Goal: Task Accomplishment & Management: Manage account settings

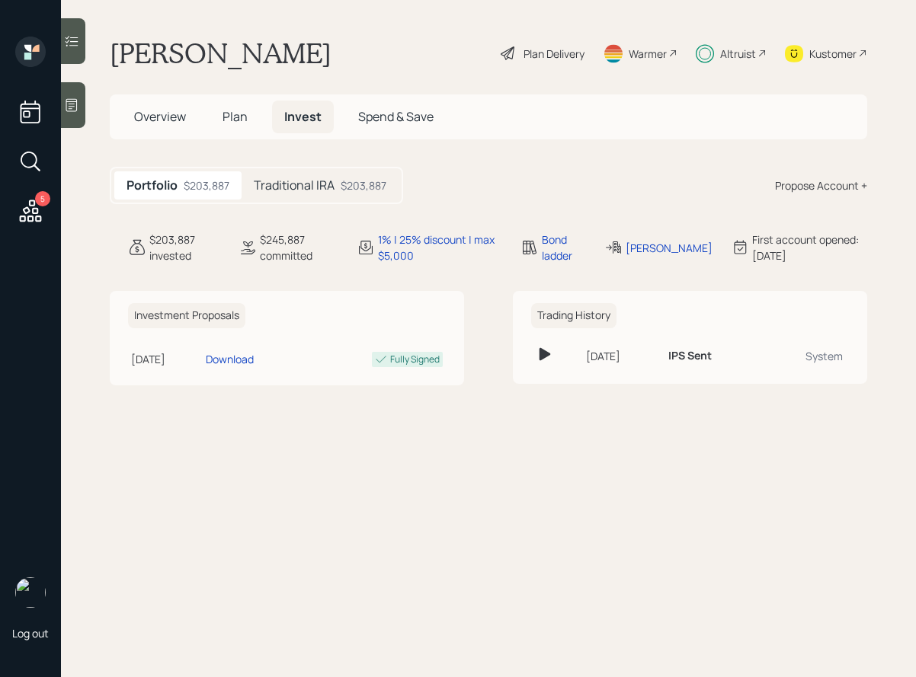
click at [288, 180] on h5 "Traditional IRA" at bounding box center [294, 185] width 81 height 14
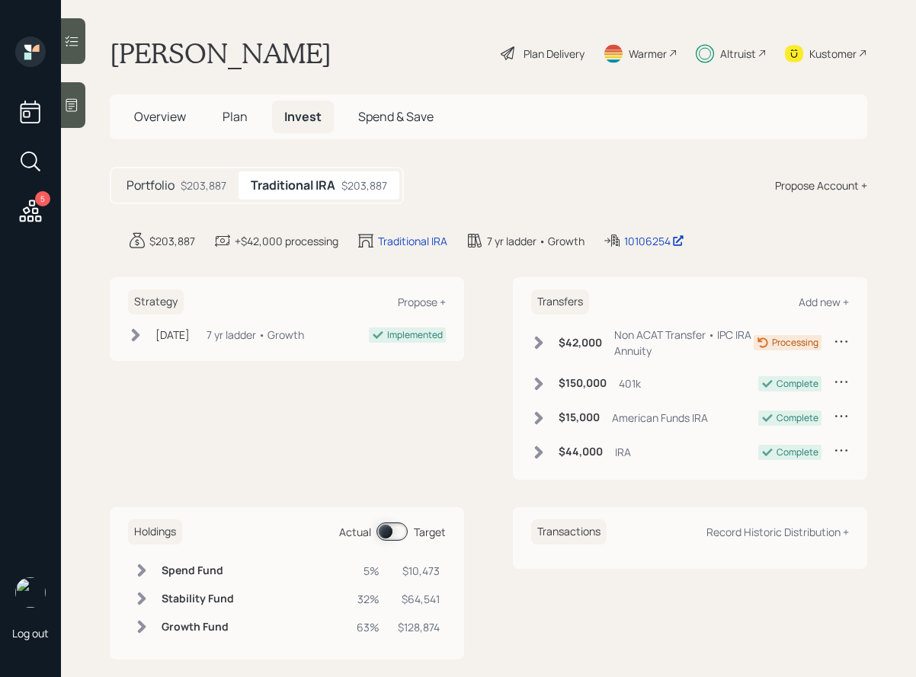
click at [390, 531] on span at bounding box center [391, 532] width 31 height 18
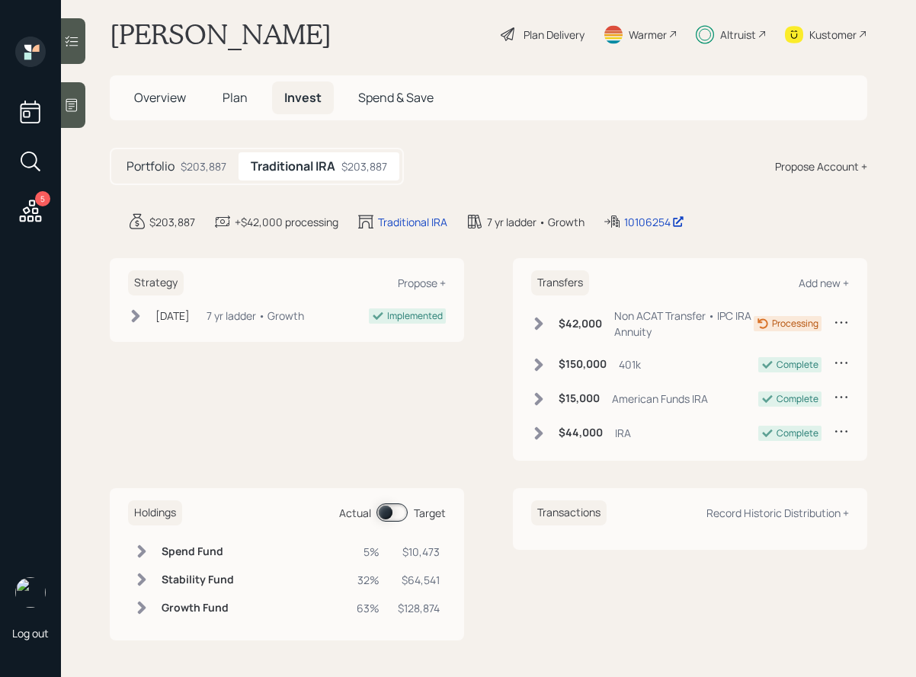
click at [387, 517] on span at bounding box center [391, 513] width 31 height 18
click at [388, 514] on span at bounding box center [391, 513] width 31 height 18
click at [389, 512] on span at bounding box center [391, 513] width 31 height 18
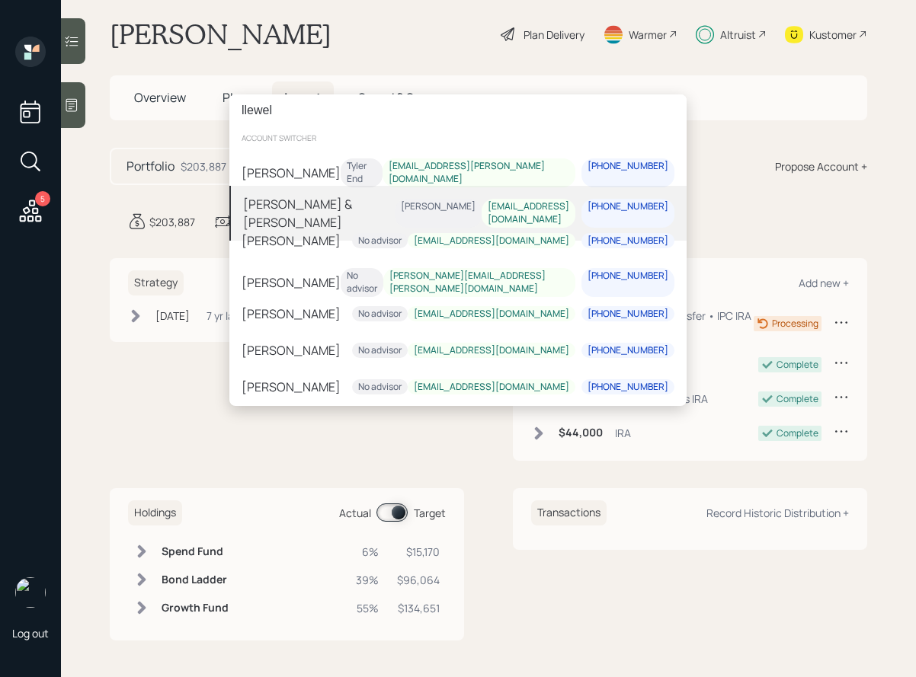
type input "llewel"
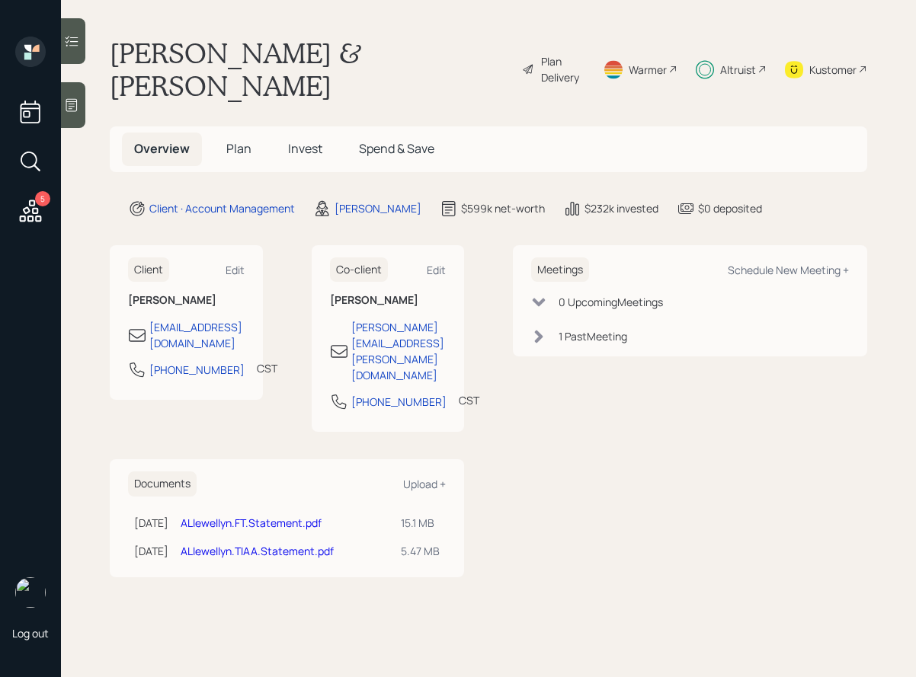
click at [307, 133] on h5 "Invest" at bounding box center [305, 149] width 59 height 33
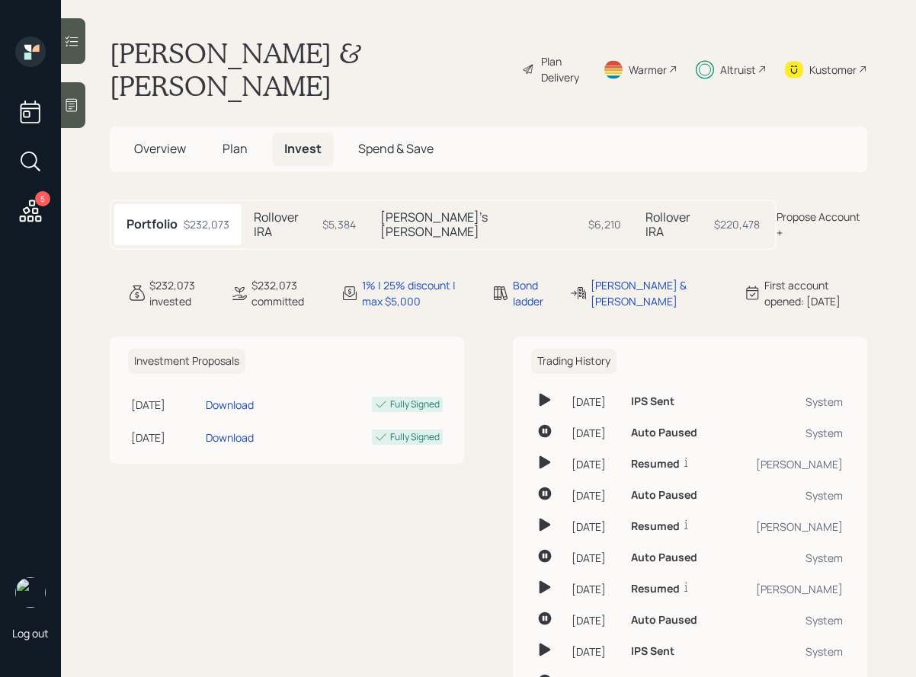
click at [283, 210] on h5 "Rollover IRA" at bounding box center [285, 224] width 62 height 29
